Goal: Task Accomplishment & Management: Manage account settings

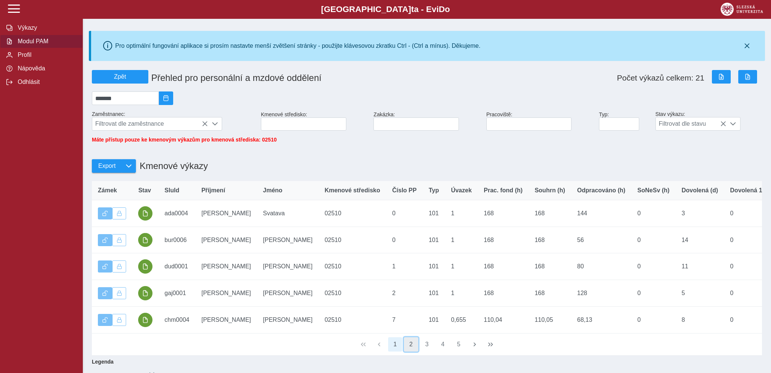
click at [412, 349] on button "2" at bounding box center [411, 344] width 14 height 14
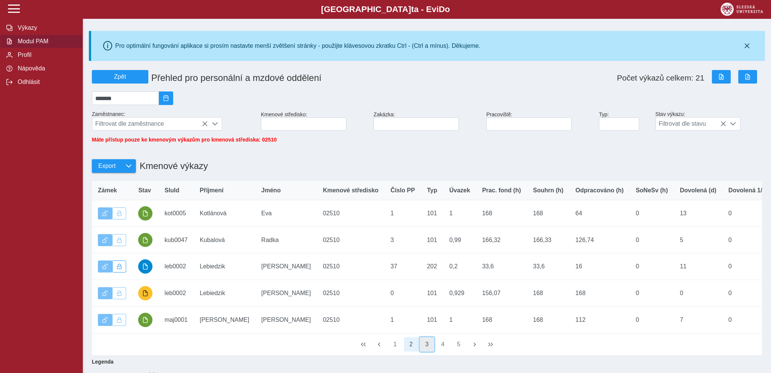
click at [430, 350] on button "3" at bounding box center [427, 344] width 14 height 14
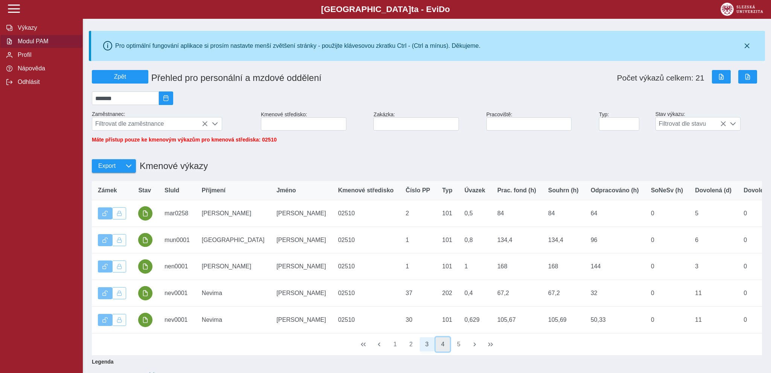
click at [445, 349] on button "4" at bounding box center [442, 344] width 14 height 14
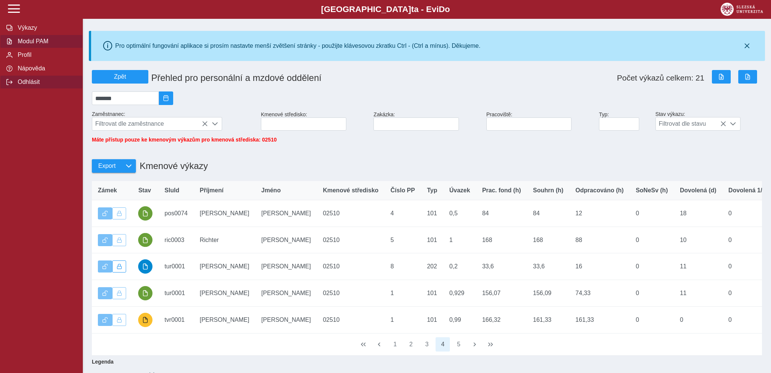
click at [14, 89] on button "Odhlásit" at bounding box center [41, 82] width 83 height 14
